Goal: Transaction & Acquisition: Purchase product/service

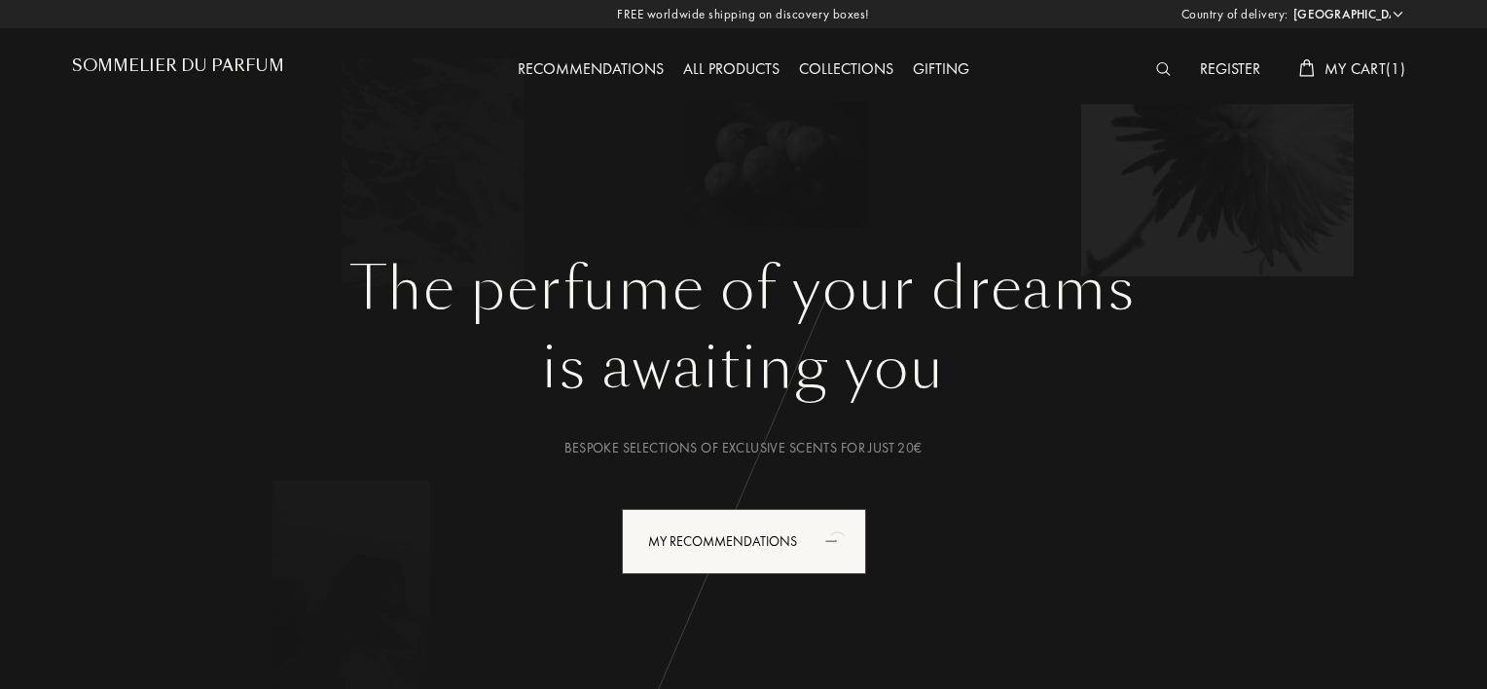
select select "MX"
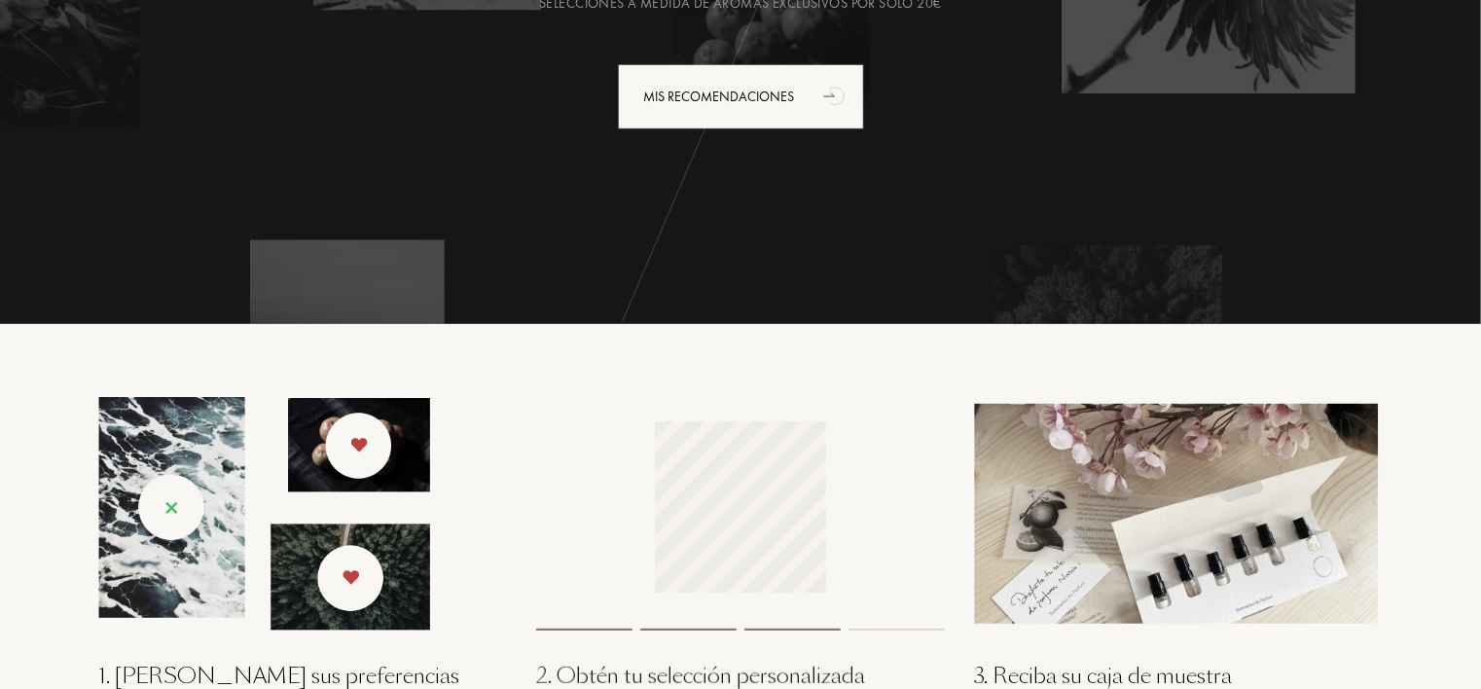
scroll to position [195, 0]
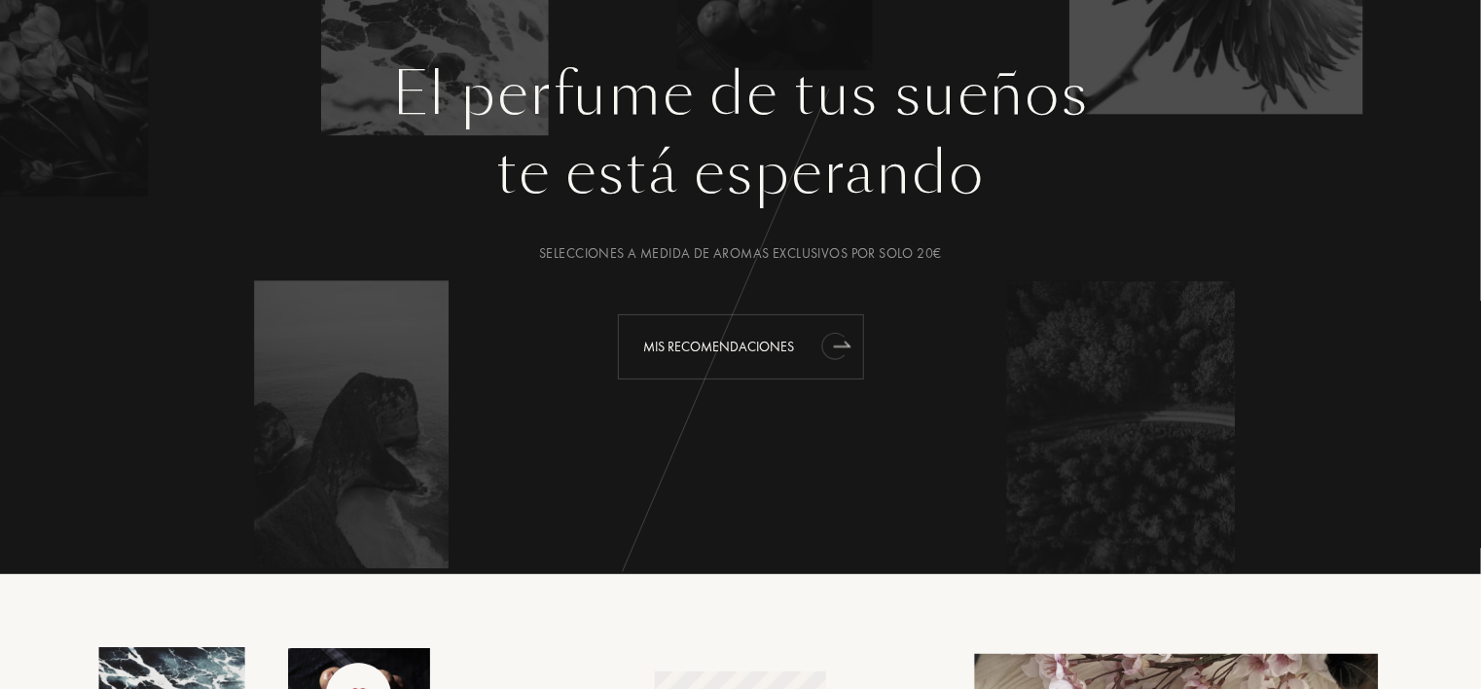
click at [838, 349] on icon "animación" at bounding box center [833, 346] width 24 height 27
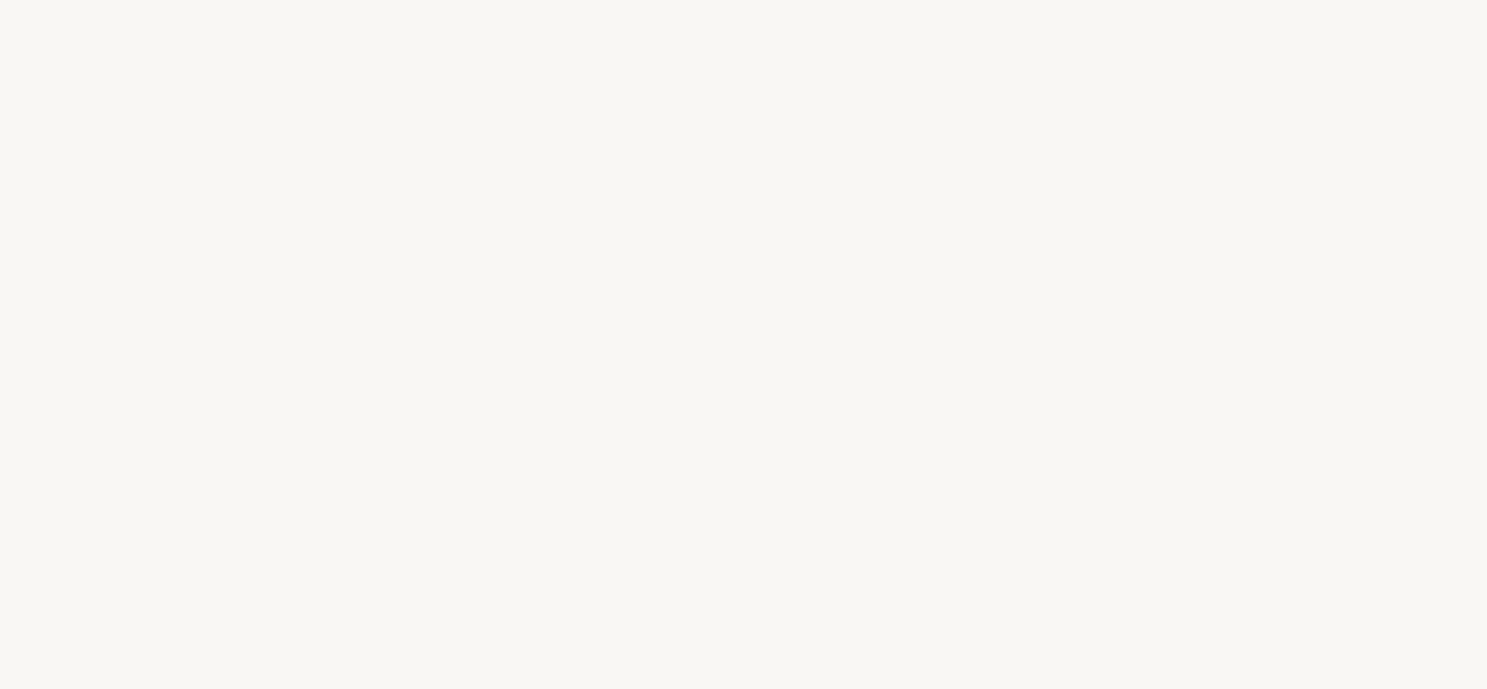
select select "MX"
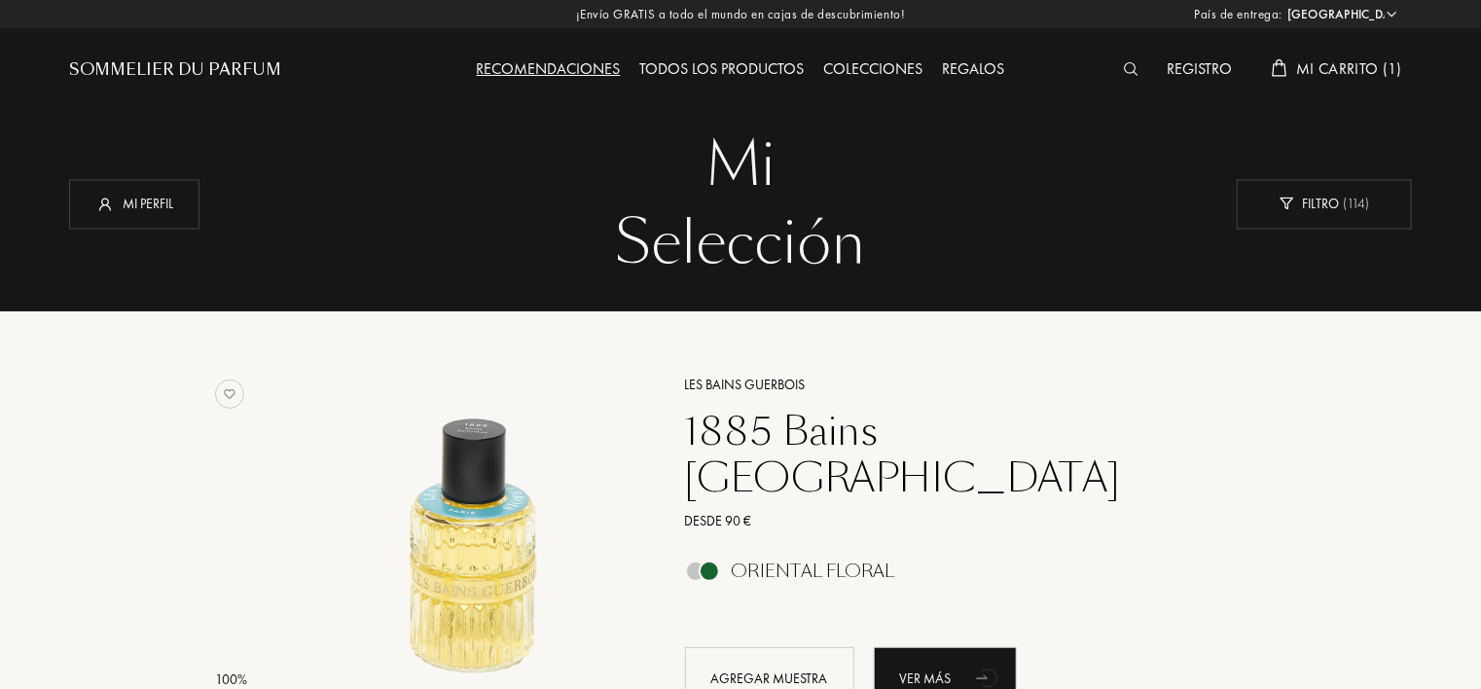
click at [1318, 71] on span "Mi carrito (1)" at bounding box center [1349, 68] width 105 height 20
